Goal: Task Accomplishment & Management: Manage account settings

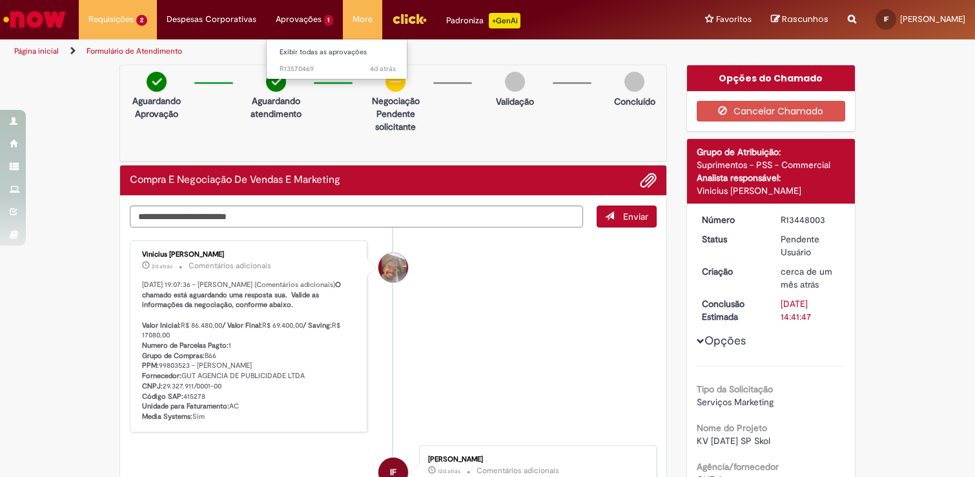
click at [312, 78] on ul "Exibir todas as aprovações 4d atrás 4 dias atrás R13570469" at bounding box center [337, 59] width 142 height 41
click at [312, 70] on span "4d atrás 4 dias atrás R13570469" at bounding box center [338, 69] width 116 height 10
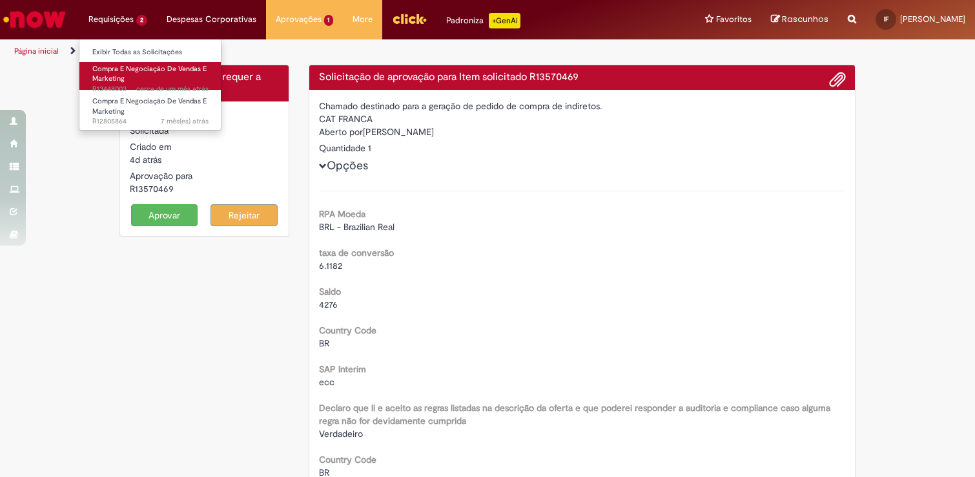
click at [129, 76] on link "Compra E Negociação De Vendas E Marketing cerca de um mês atrás cerca de um mês…" at bounding box center [150, 76] width 142 height 28
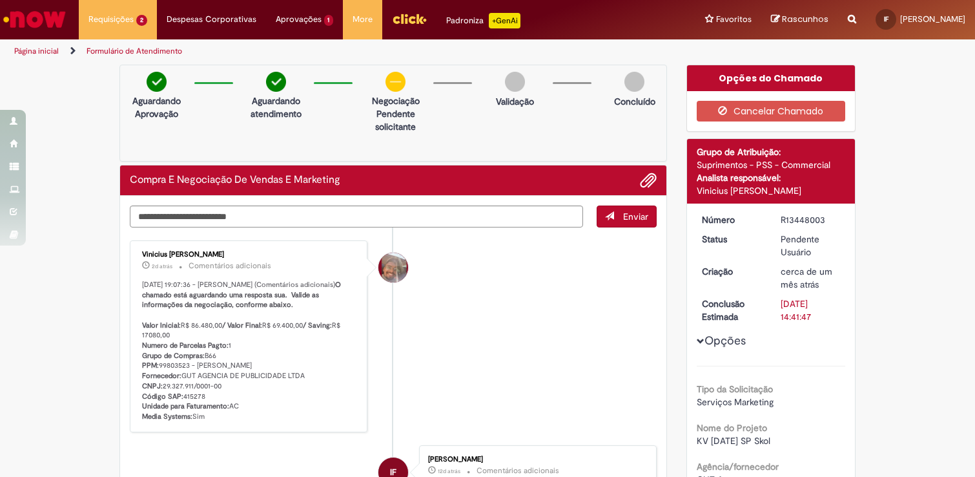
click at [337, 116] on div "Aguardando Aprovação Aguardando atendimento Negociação Clique para exibir Pende…" at bounding box center [394, 113] width 548 height 97
click at [318, 183] on h2 "Compra E Negociação De Vendas E Marketing" at bounding box center [235, 180] width 211 height 12
click at [286, 208] on textarea "Digite sua mensagem aqui..." at bounding box center [356, 216] width 453 height 22
type textarea "*********"
click at [645, 207] on button "Enviar" at bounding box center [627, 216] width 60 height 22
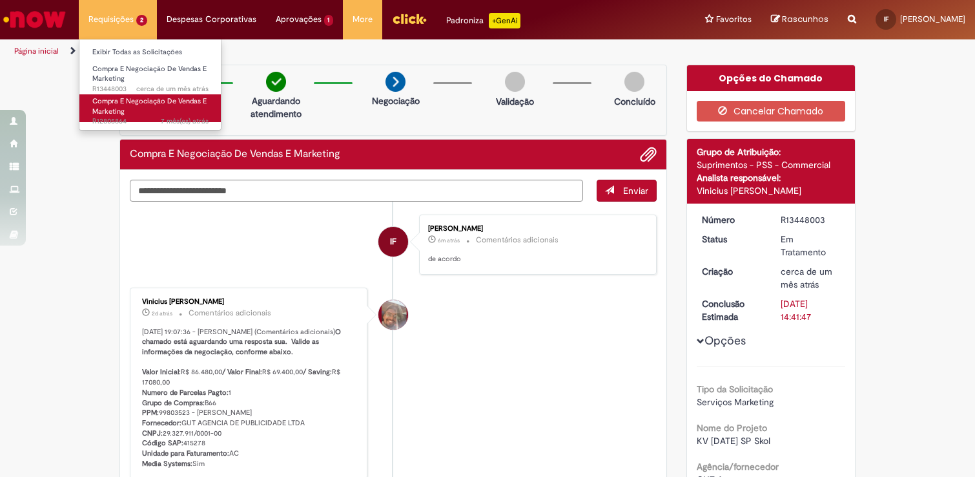
click at [142, 118] on span "7 mês(es) atrás 7 meses atrás R12805864" at bounding box center [150, 121] width 116 height 10
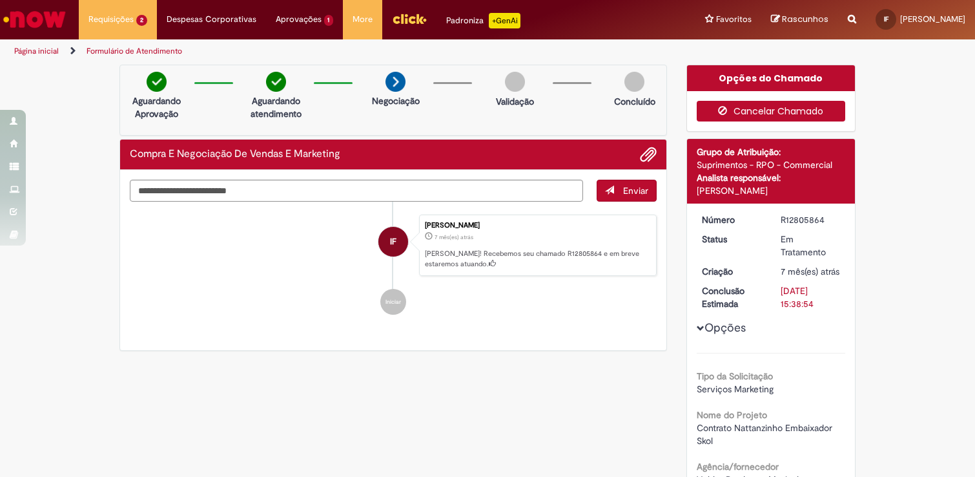
click at [807, 112] on button "Cancelar Chamado" at bounding box center [771, 111] width 149 height 21
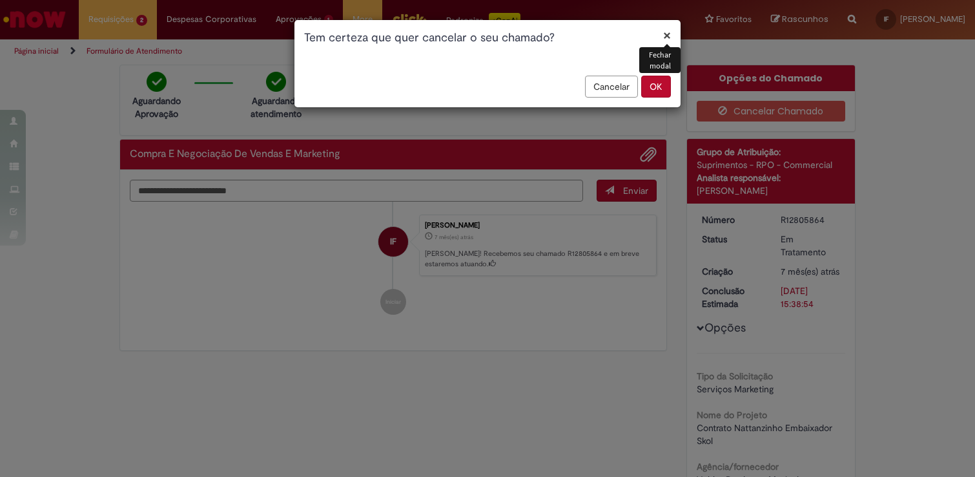
click at [667, 34] on button "×" at bounding box center [667, 35] width 8 height 14
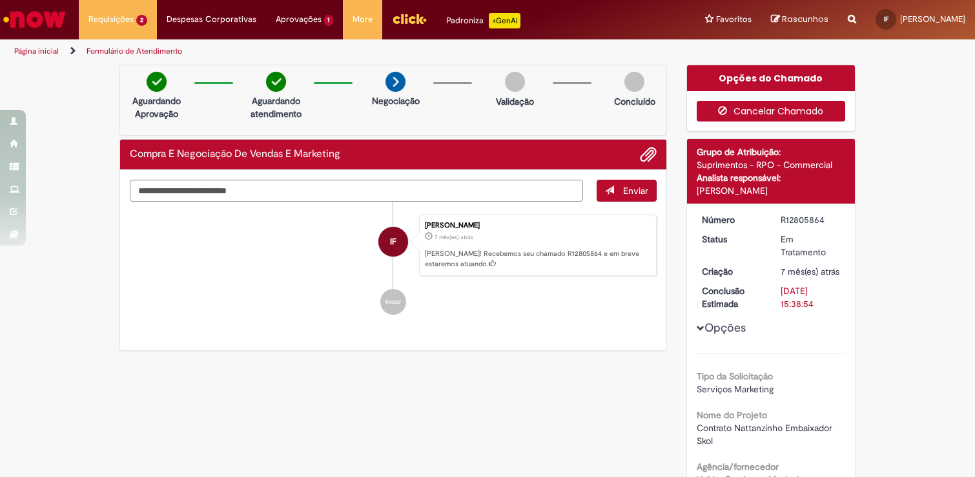
click at [806, 101] on button "Cancelar Chamado" at bounding box center [771, 111] width 149 height 21
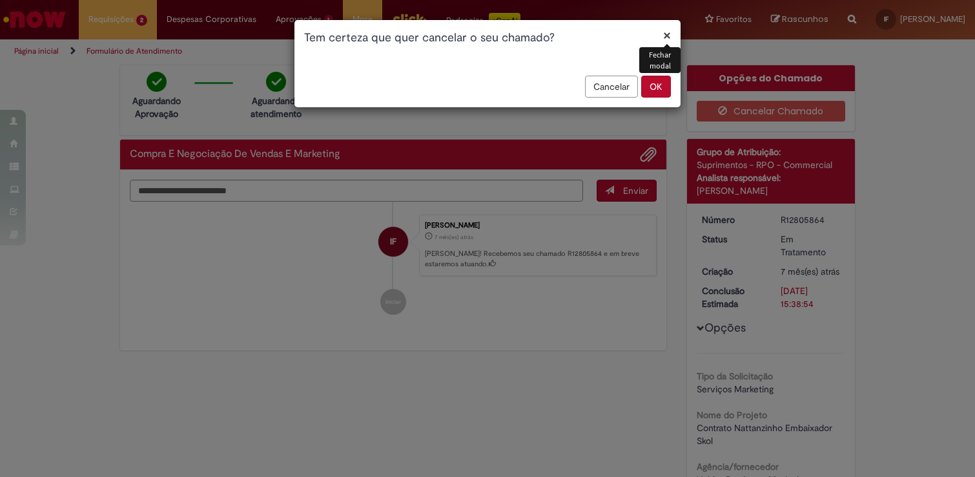
click at [647, 88] on button "OK" at bounding box center [656, 87] width 30 height 22
